Goal: Task Accomplishment & Management: Manage account settings

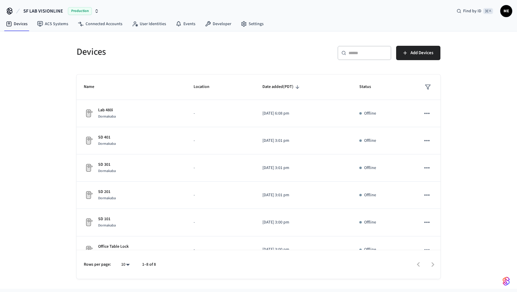
click at [92, 12] on div "Production" at bounding box center [83, 11] width 31 height 8
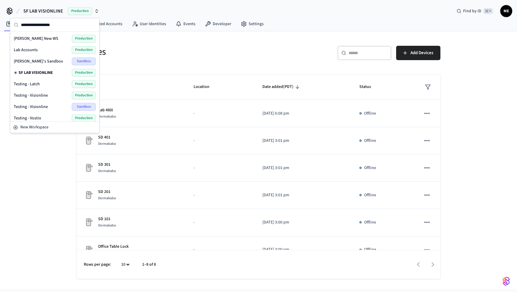
click at [51, 51] on div "Lab Accounts Production" at bounding box center [55, 50] width 82 height 8
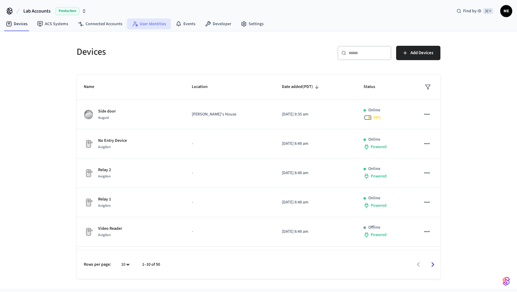
click at [151, 27] on link "User Identities" at bounding box center [149, 24] width 44 height 11
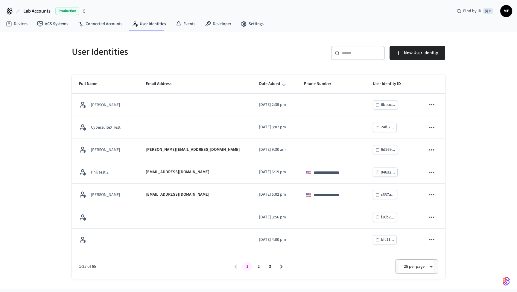
click at [354, 52] on input "text" at bounding box center [361, 53] width 39 height 6
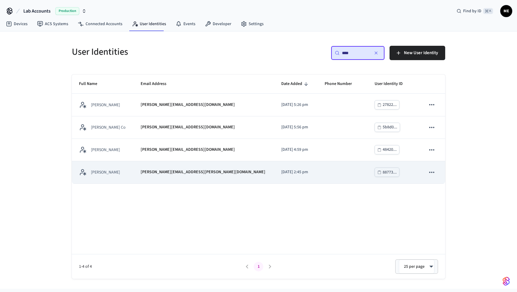
type input "****"
click at [200, 172] on p "[PERSON_NAME][EMAIL_ADDRESS][PERSON_NAME][DOMAIN_NAME]" at bounding box center [203, 172] width 125 height 6
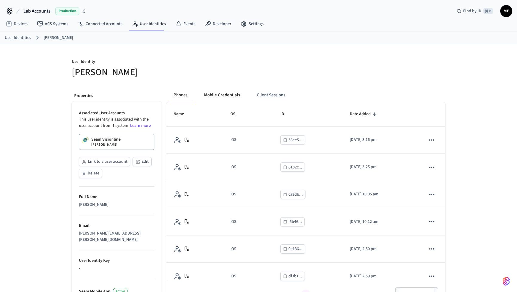
click at [221, 97] on button "Mobile Credentials" at bounding box center [221, 95] width 45 height 14
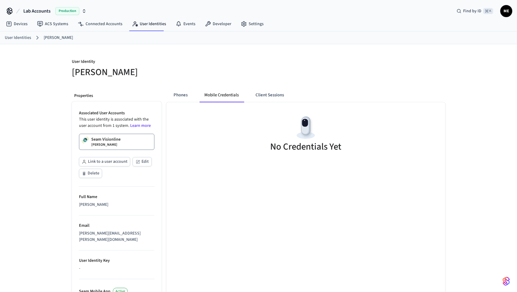
click at [129, 134] on link "Seam Visionline Matt Test" at bounding box center [116, 142] width 75 height 16
click at [434, 1] on div "Lab Accounts Production Find by ID ⌘ K ME" at bounding box center [258, 8] width 517 height 17
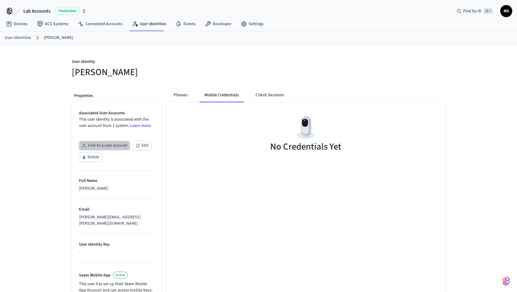
click at [97, 148] on button "Link to a user account" at bounding box center [104, 145] width 51 height 9
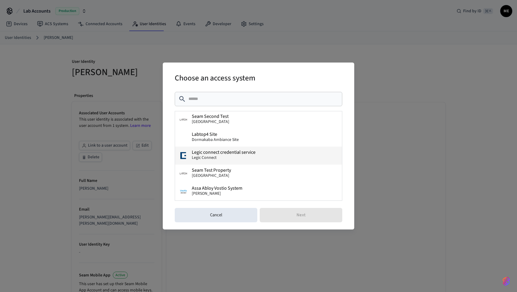
scroll to position [108, 0]
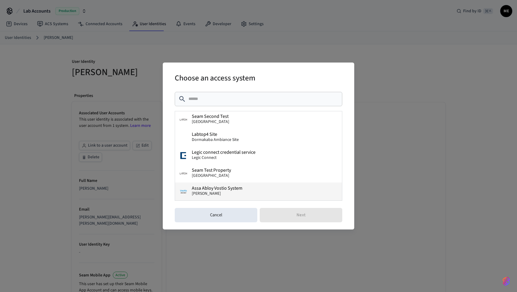
click at [227, 187] on span "Assa Abloy Vostio System" at bounding box center [217, 188] width 51 height 5
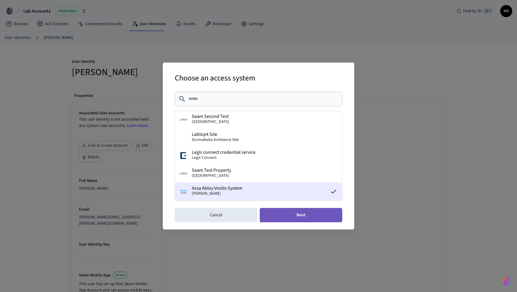
click at [296, 218] on button "Next" at bounding box center [301, 215] width 83 height 14
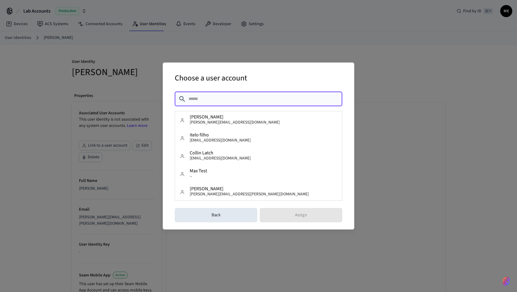
click at [263, 99] on input "text" at bounding box center [264, 99] width 150 height 6
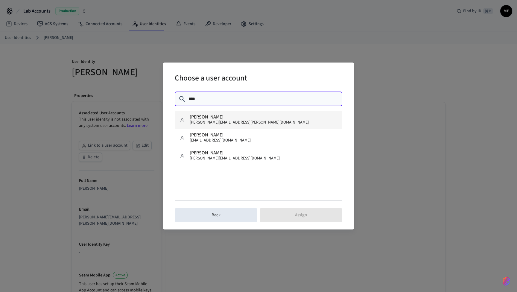
type input "****"
click at [265, 119] on button "Matt Test matthew.m.edmonds@gmail.com" at bounding box center [258, 120] width 167 height 18
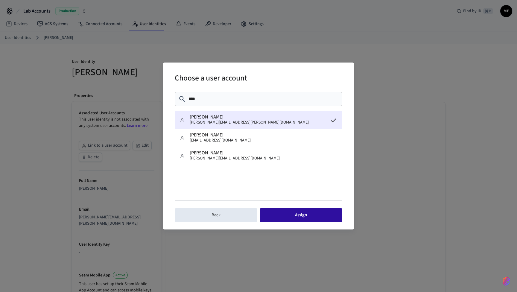
click at [303, 217] on button "Assign" at bounding box center [301, 215] width 83 height 14
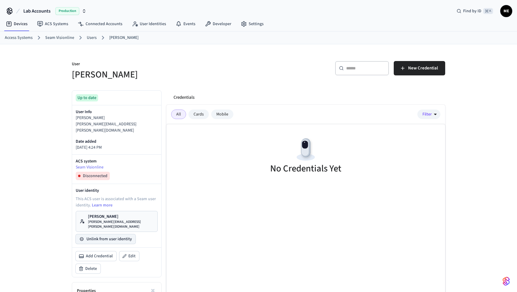
click at [110, 234] on button "Unlink from user identity" at bounding box center [106, 239] width 60 height 10
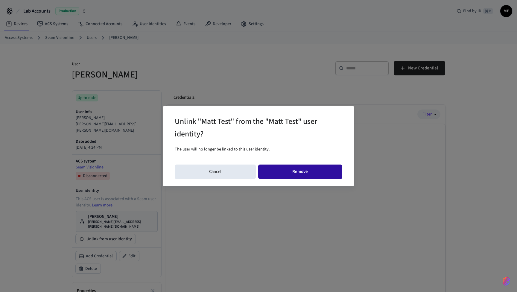
click at [306, 174] on button "Remove" at bounding box center [300, 172] width 84 height 14
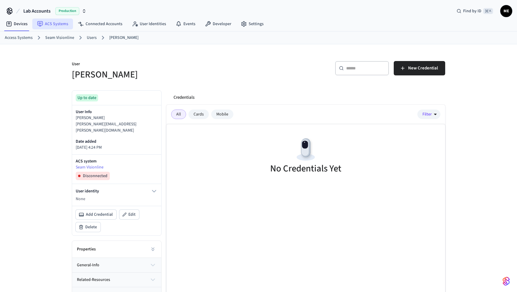
click at [37, 25] on icon at bounding box center [40, 24] width 6 height 6
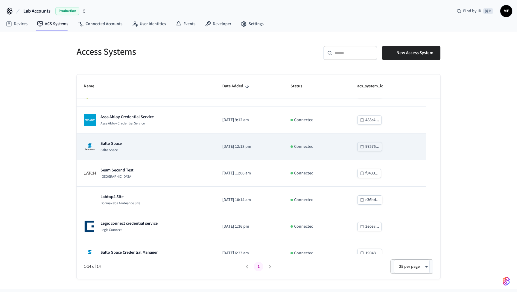
scroll to position [132, 0]
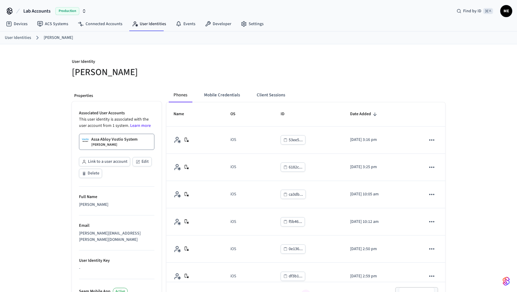
click at [134, 139] on p "Assa Abloy Vostio System" at bounding box center [114, 139] width 46 height 6
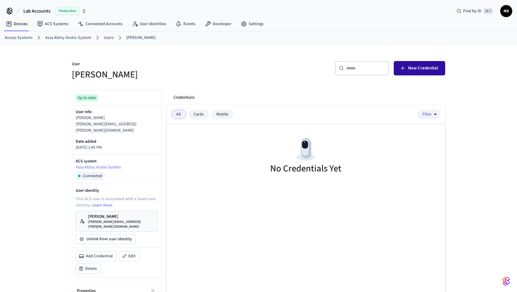
click at [427, 64] on button "New Credential" at bounding box center [419, 68] width 51 height 14
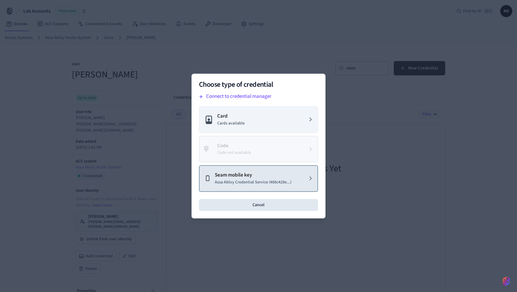
click at [253, 185] on p "Assa Abloy Credential Service (488c428e...)" at bounding box center [253, 182] width 77 height 6
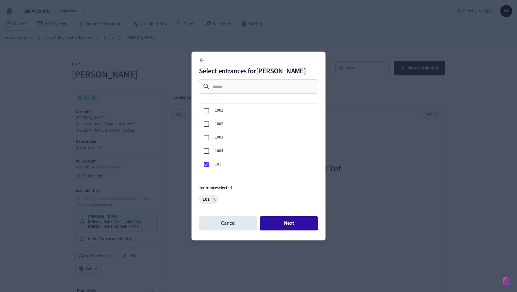
click at [278, 225] on button "Next" at bounding box center [289, 223] width 58 height 14
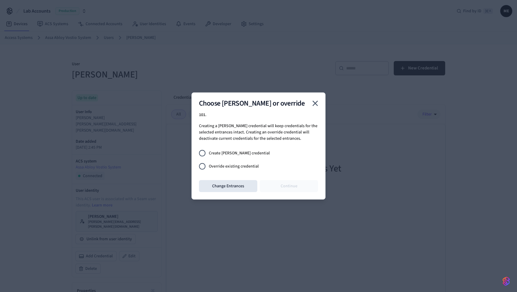
click at [246, 168] on span "Override existing credential" at bounding box center [234, 166] width 50 height 6
click at [277, 183] on button "Continue" at bounding box center [289, 186] width 58 height 12
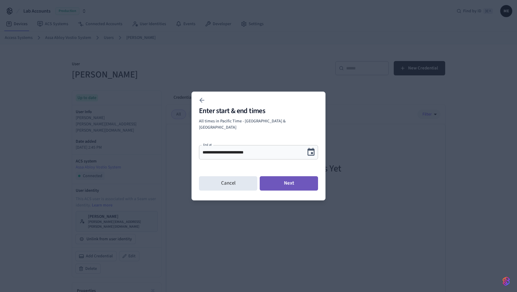
click at [289, 187] on button "Next" at bounding box center [289, 183] width 58 height 14
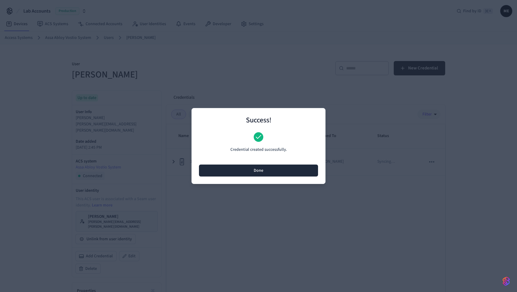
click at [273, 170] on button "Done" at bounding box center [258, 171] width 119 height 12
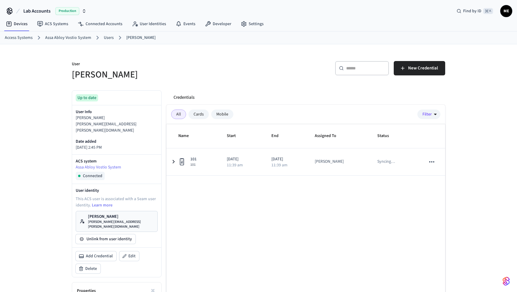
click at [273, 170] on td "2025/08/12 11:39 am" at bounding box center [286, 161] width 44 height 27
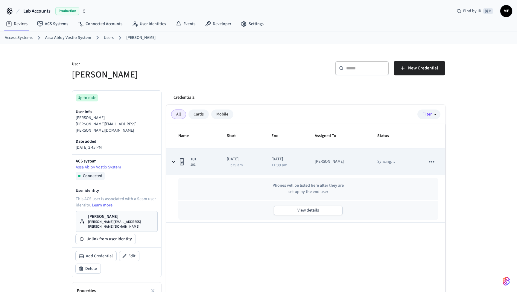
click at [173, 161] on icon "sticky table" at bounding box center [173, 161] width 7 height 7
